Goal: Information Seeking & Learning: Find specific fact

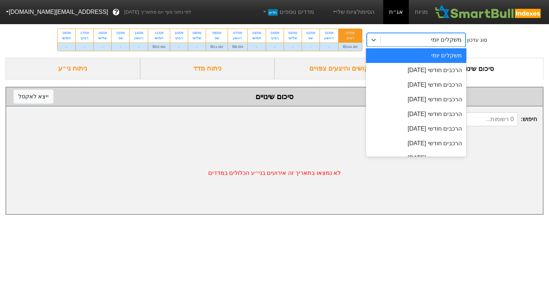
click at [399, 40] on div "משקלים יומי" at bounding box center [423, 39] width 85 height 13
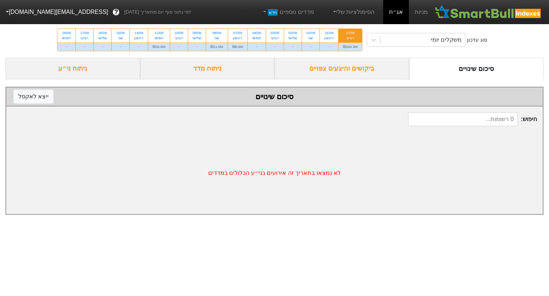
click at [338, 66] on div "ביקושים והיצעים צפויים" at bounding box center [342, 69] width 135 height 22
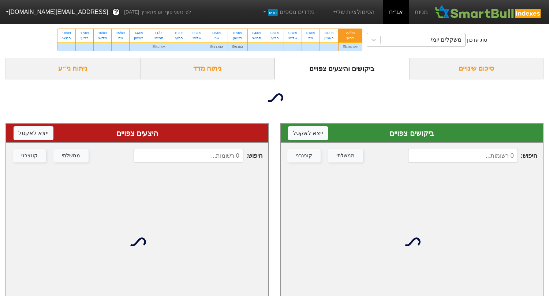
click at [420, 41] on div "משקלים יומי" at bounding box center [423, 39] width 85 height 13
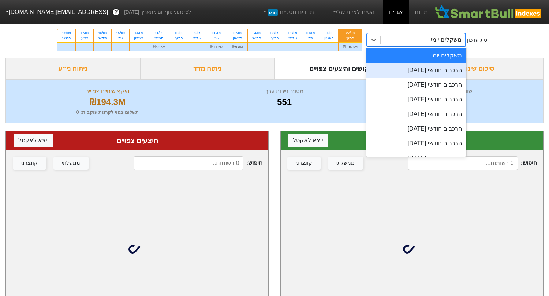
click at [396, 75] on div "הרכבים חודשי [DATE]" at bounding box center [416, 70] width 100 height 15
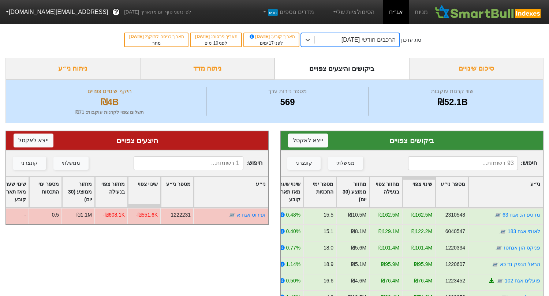
click at [208, 166] on input at bounding box center [189, 163] width 110 height 14
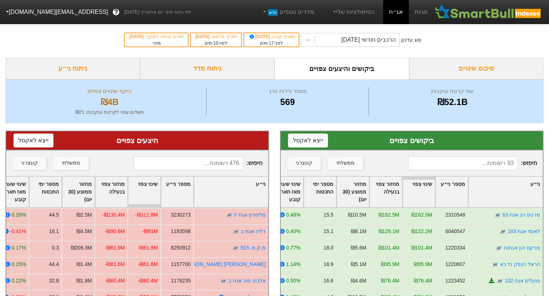
click at [485, 163] on input at bounding box center [463, 163] width 110 height 14
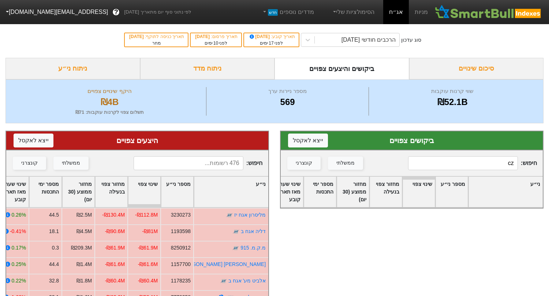
type input "c"
type input "בתי"
click at [217, 166] on input at bounding box center [189, 163] width 110 height 14
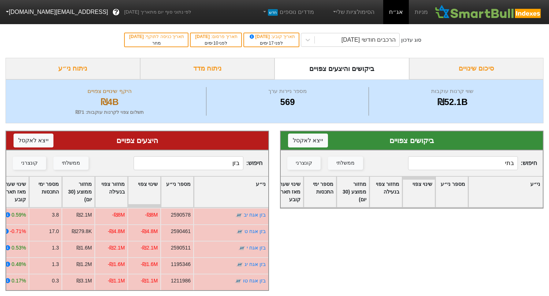
click at [354, 48] on div "סוג עדכון הרכבים חודשי [DATE] תאריך קובע : [DATE] לפני 17 ימים תאריך פרסום : [D…" at bounding box center [274, 40] width 549 height 36
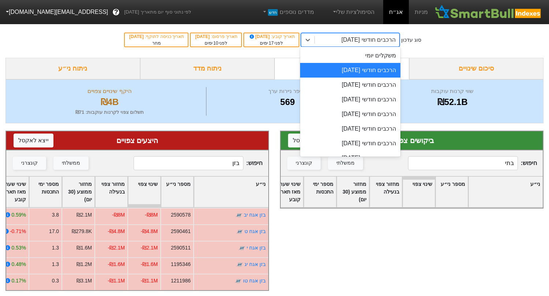
click at [351, 40] on div "הרכבים חודשי [DATE]" at bounding box center [369, 40] width 54 height 9
click at [351, 86] on div "הרכבים חודשי [DATE]" at bounding box center [350, 85] width 100 height 15
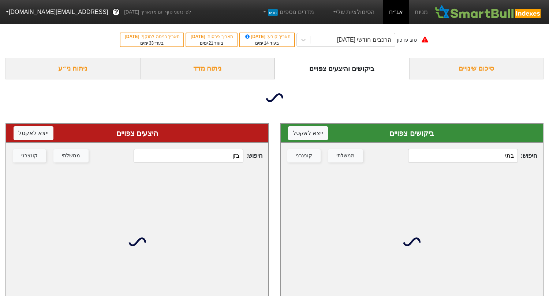
click at [220, 151] on input "בזן" at bounding box center [189, 156] width 110 height 14
drag, startPoint x: 220, startPoint y: 153, endPoint x: 263, endPoint y: 150, distance: 43.3
click at [263, 151] on div "חיפוש : בזן ממשלתי קונצרני" at bounding box center [137, 156] width 262 height 26
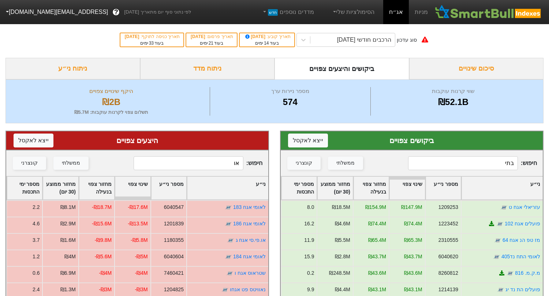
type input "או"
click at [441, 155] on div "חיפוש : בתי ממשלתי קונצרני" at bounding box center [412, 164] width 262 height 26
drag, startPoint x: 459, startPoint y: 165, endPoint x: 509, endPoint y: 166, distance: 50.6
click at [509, 166] on input "בתי" at bounding box center [463, 163] width 110 height 14
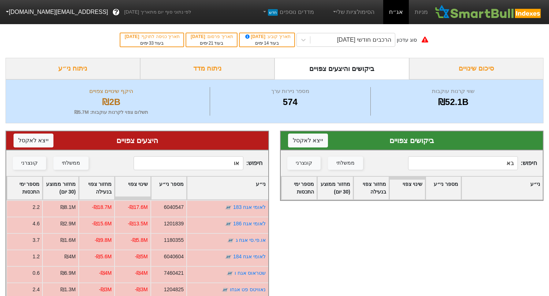
type input "ב"
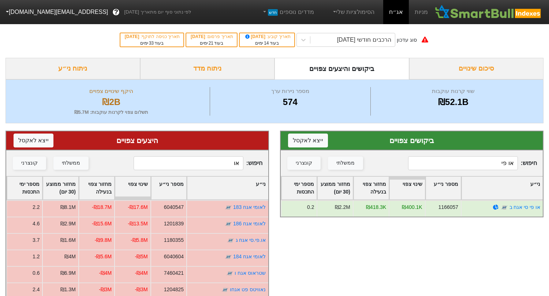
type input "או פי"
click at [234, 164] on input "או" at bounding box center [189, 163] width 110 height 14
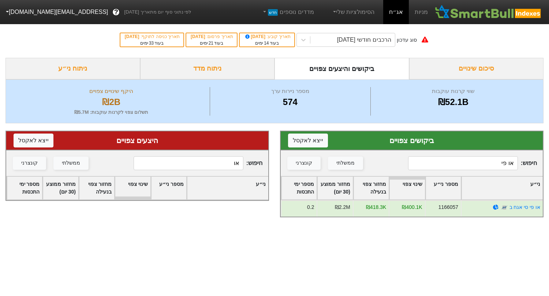
type input "או"
